Goal: Task Accomplishment & Management: Complete application form

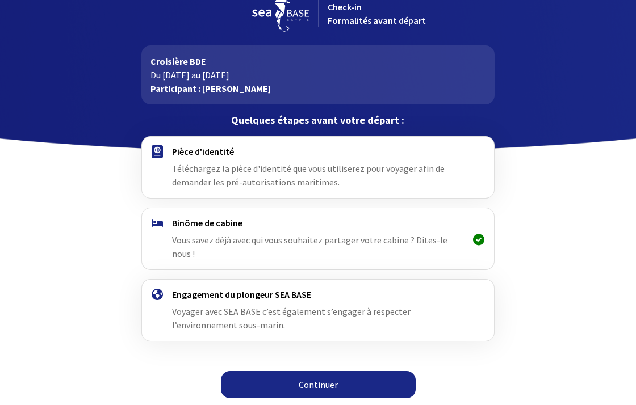
scroll to position [18, 0]
click at [296, 387] on link "Continuer" at bounding box center [318, 384] width 195 height 27
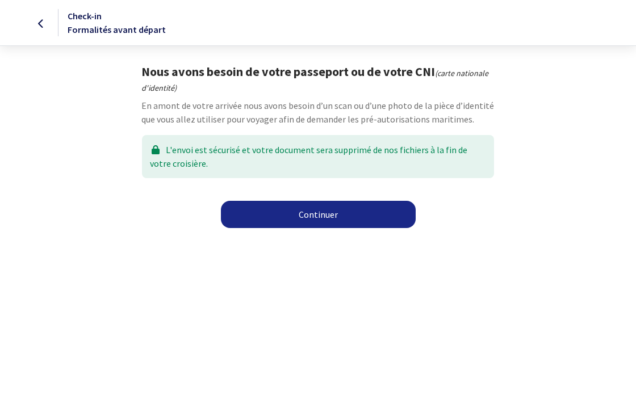
click at [295, 211] on link "Continuer" at bounding box center [318, 214] width 195 height 27
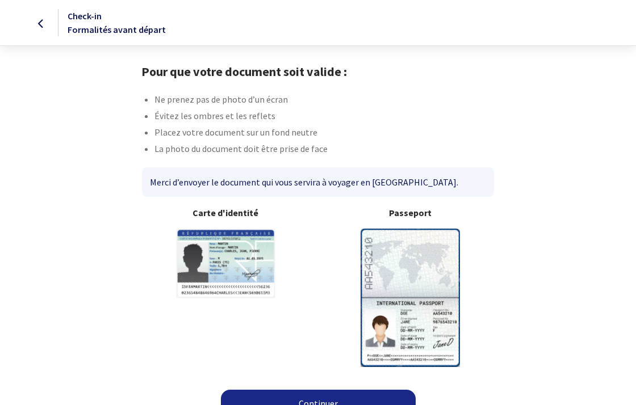
click at [305, 400] on link "Continuer" at bounding box center [318, 403] width 195 height 27
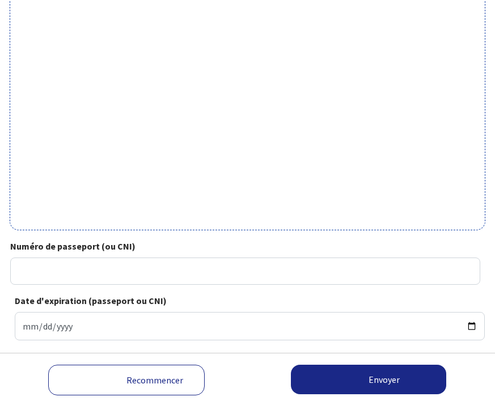
scroll to position [343, 0]
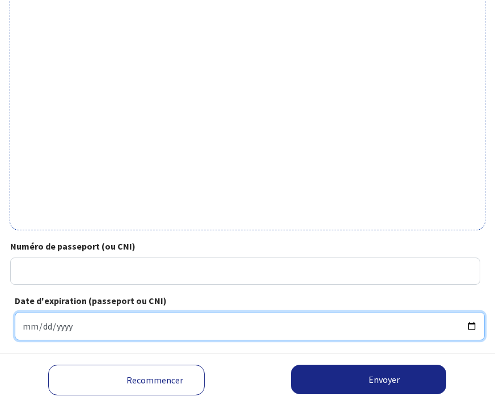
click at [99, 321] on input "Date d'expiration (passeport ou CNI)" at bounding box center [250, 326] width 470 height 28
click at [40, 317] on input "Date d'expiration (passeport ou CNI)" at bounding box center [250, 326] width 470 height 28
click at [64, 318] on input "Date d'expiration (passeport ou CNI)" at bounding box center [250, 326] width 470 height 28
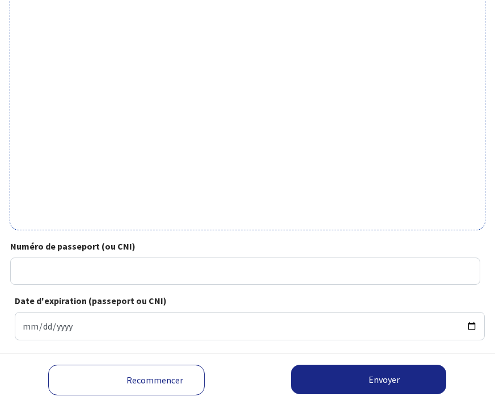
type input "2027-03-08"
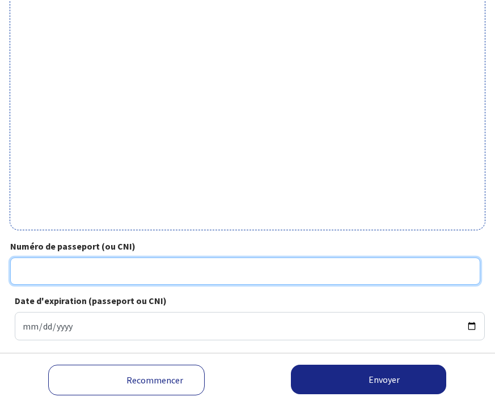
click at [64, 264] on input "Numéro de passeport (ou CNI)" at bounding box center [245, 271] width 470 height 27
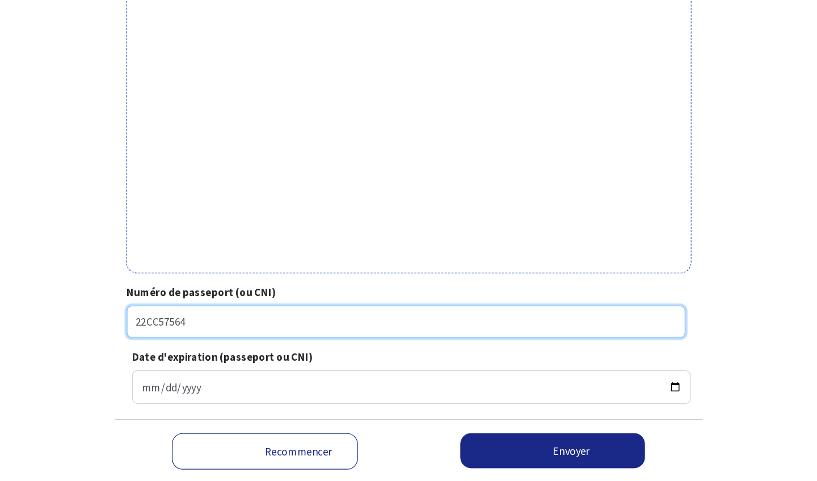
scroll to position [267, 0]
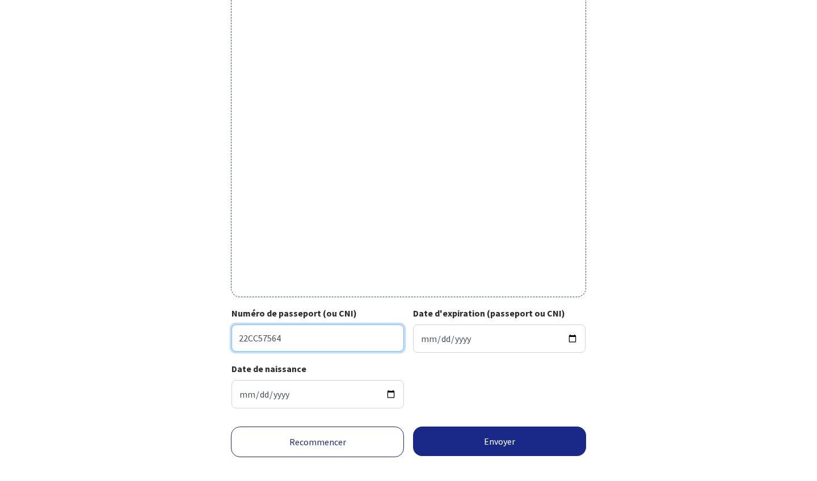
type input "22CC57564"
click at [476, 405] on button "Envoyer" at bounding box center [499, 442] width 173 height 30
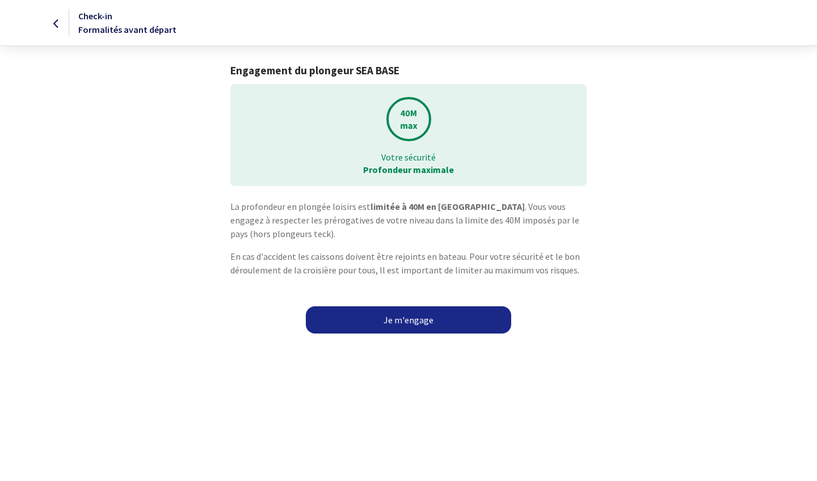
click at [411, 319] on link "Je m'engage" at bounding box center [408, 319] width 205 height 27
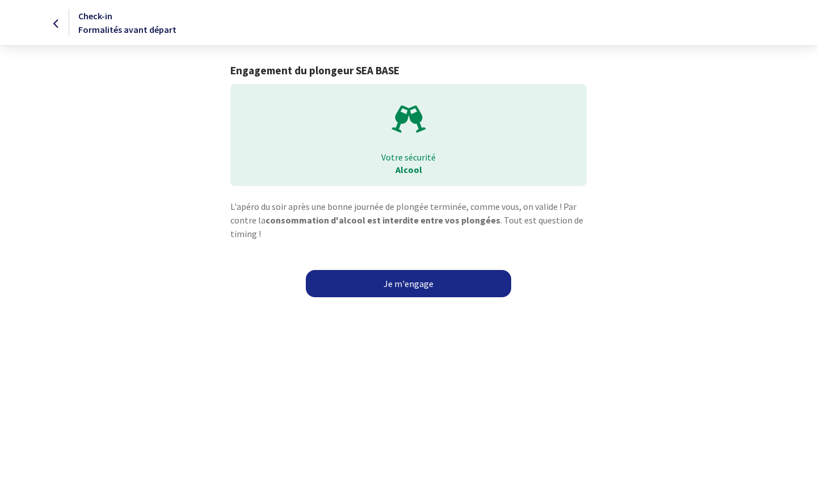
click at [400, 285] on link "Je m'engage" at bounding box center [408, 283] width 205 height 27
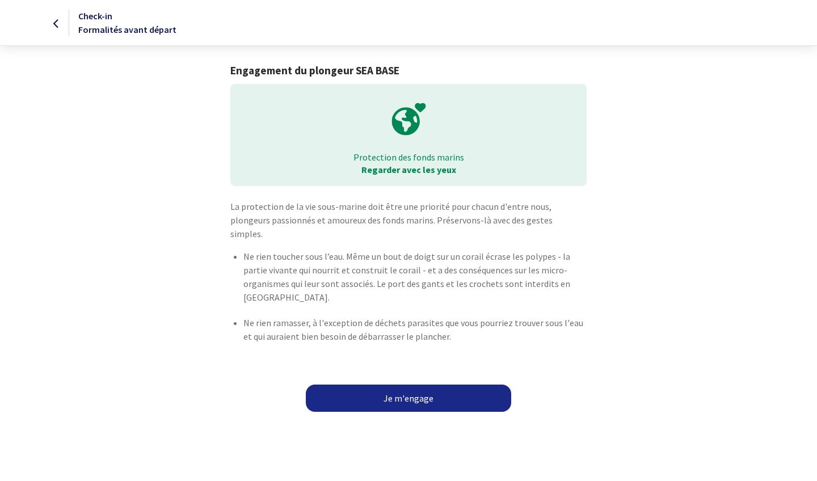
click at [391, 385] on link "Je m'engage" at bounding box center [408, 398] width 205 height 27
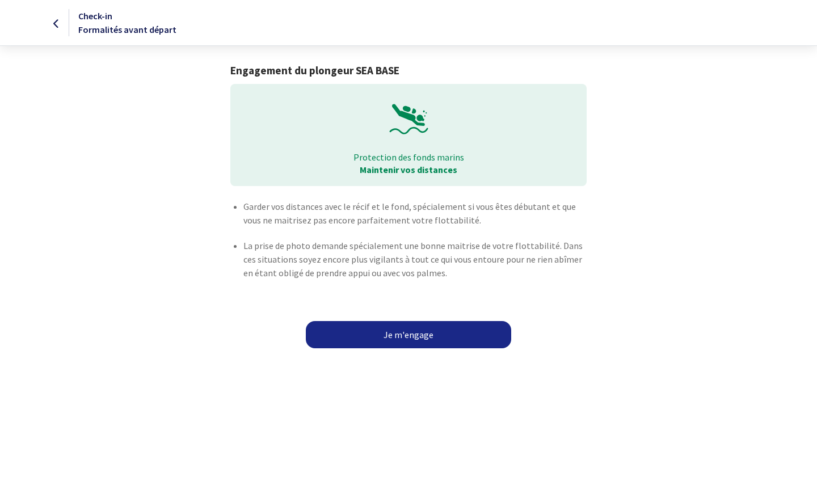
click at [397, 336] on link "Je m'engage" at bounding box center [408, 334] width 205 height 27
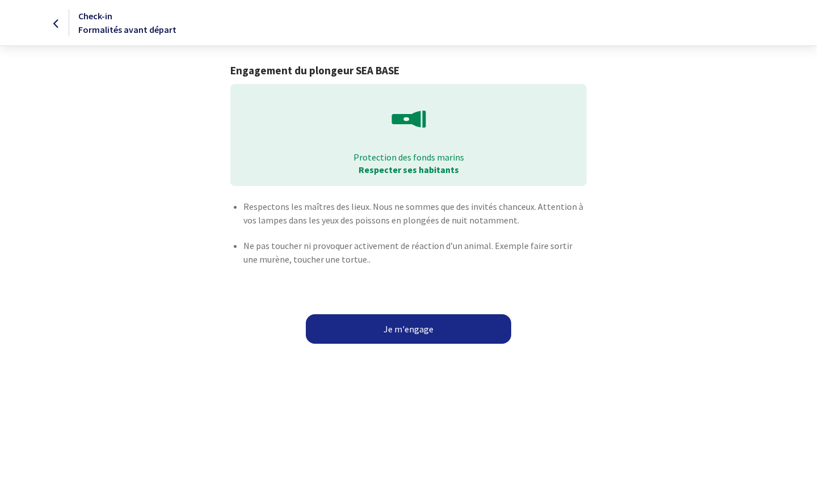
click at [402, 331] on button "Je m'engage" at bounding box center [408, 329] width 205 height 30
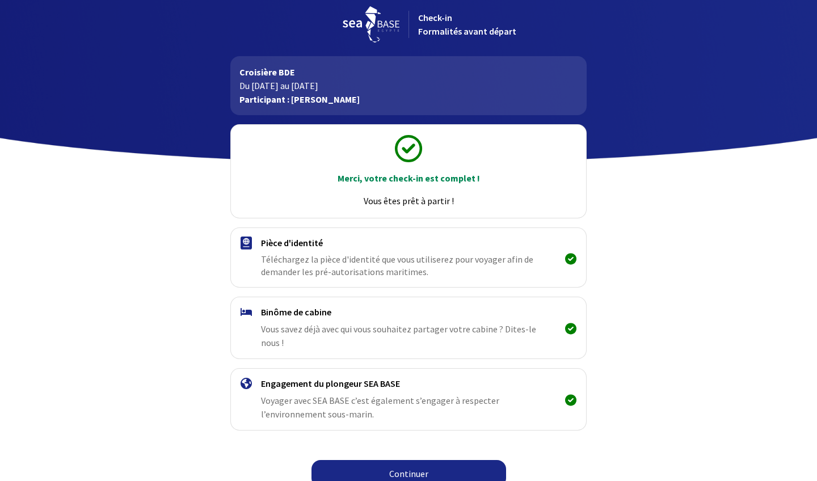
scroll to position [7, 0]
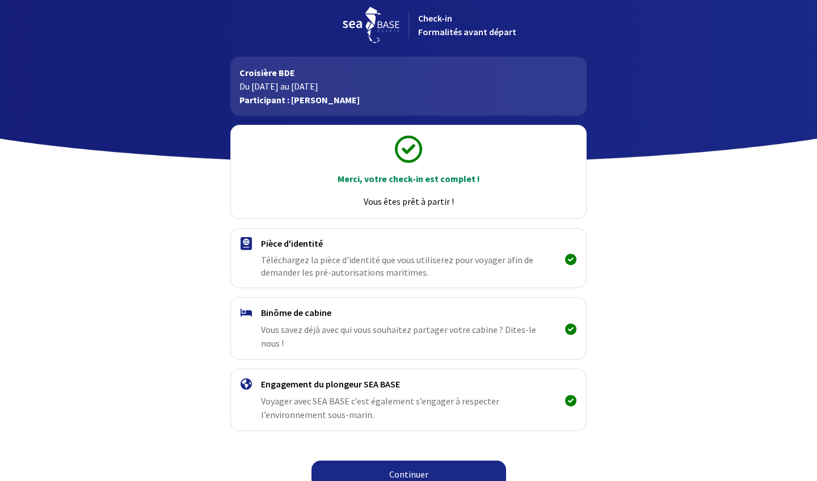
click at [401, 463] on link "Continuer" at bounding box center [409, 474] width 195 height 27
